Goal: Go to known website: Access a specific website the user already knows

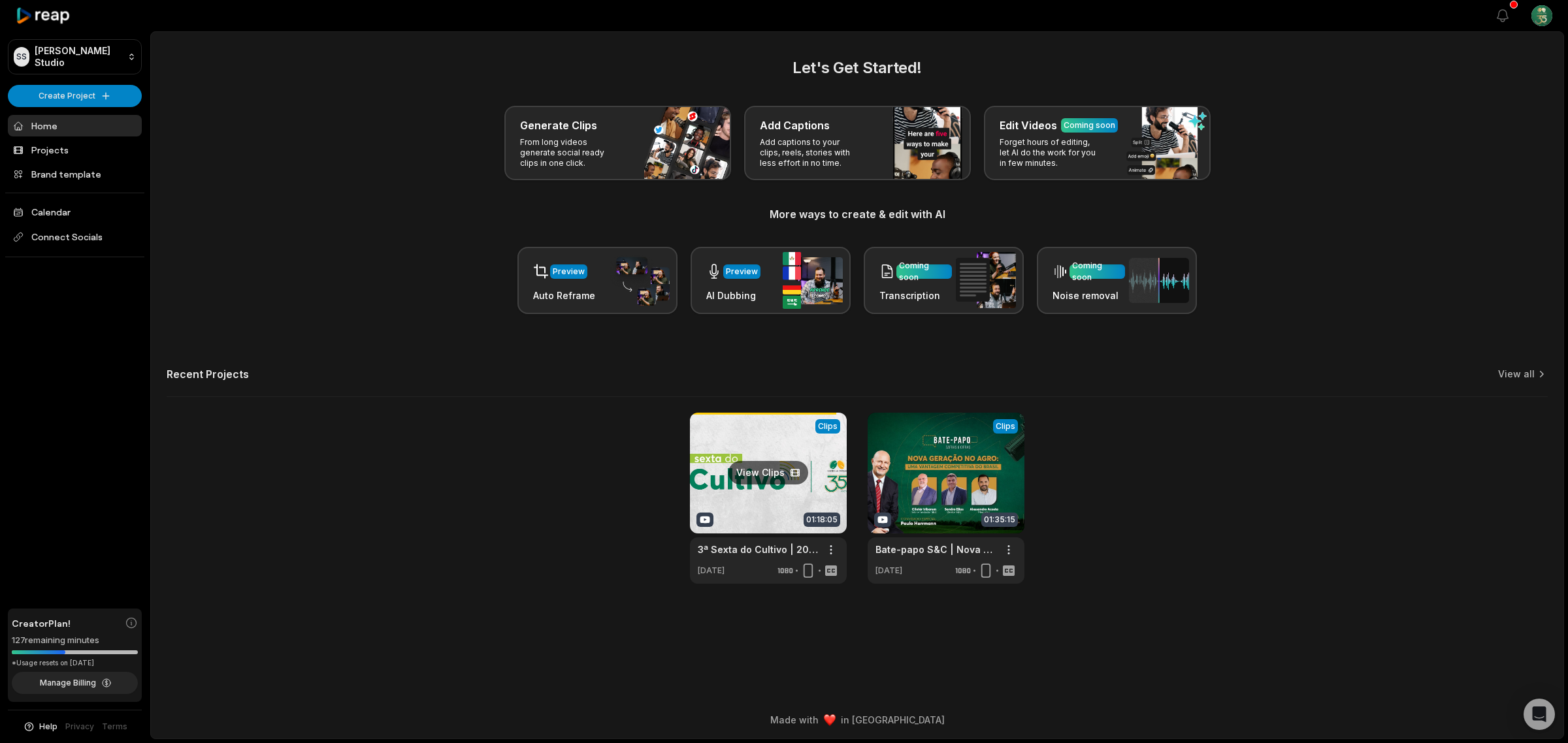
click at [785, 474] on link at bounding box center [768, 498] width 156 height 171
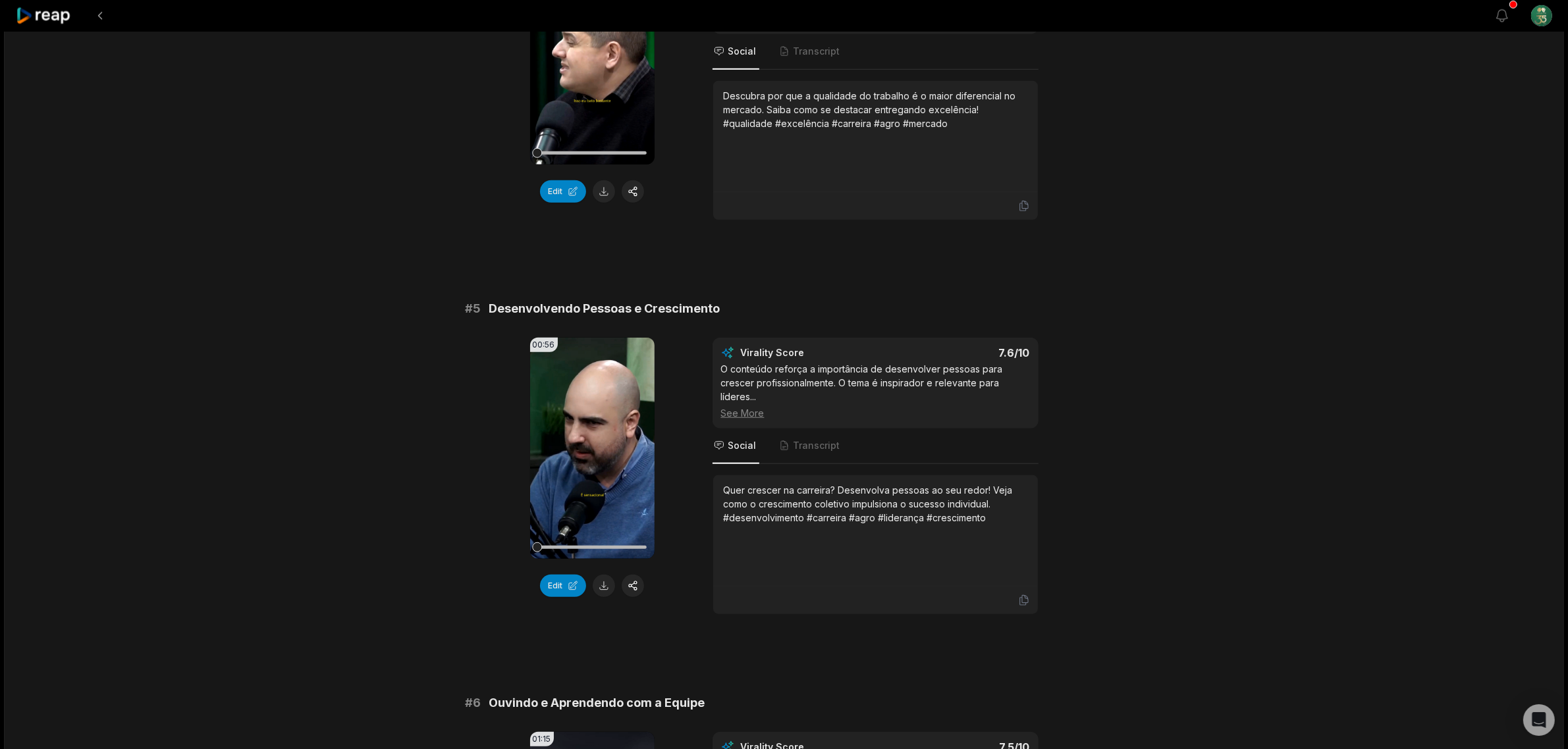
scroll to position [1279, 0]
